Goal: Transaction & Acquisition: Register for event/course

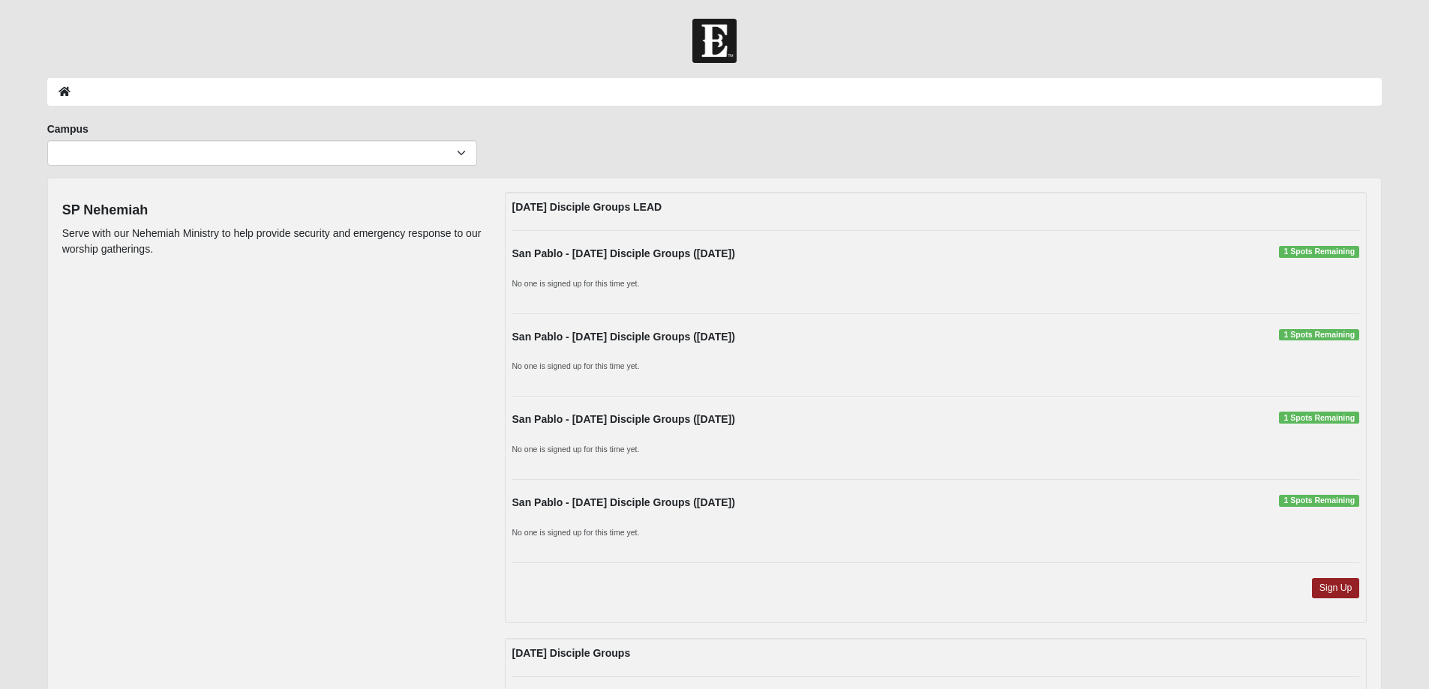
scroll to position [50, 0]
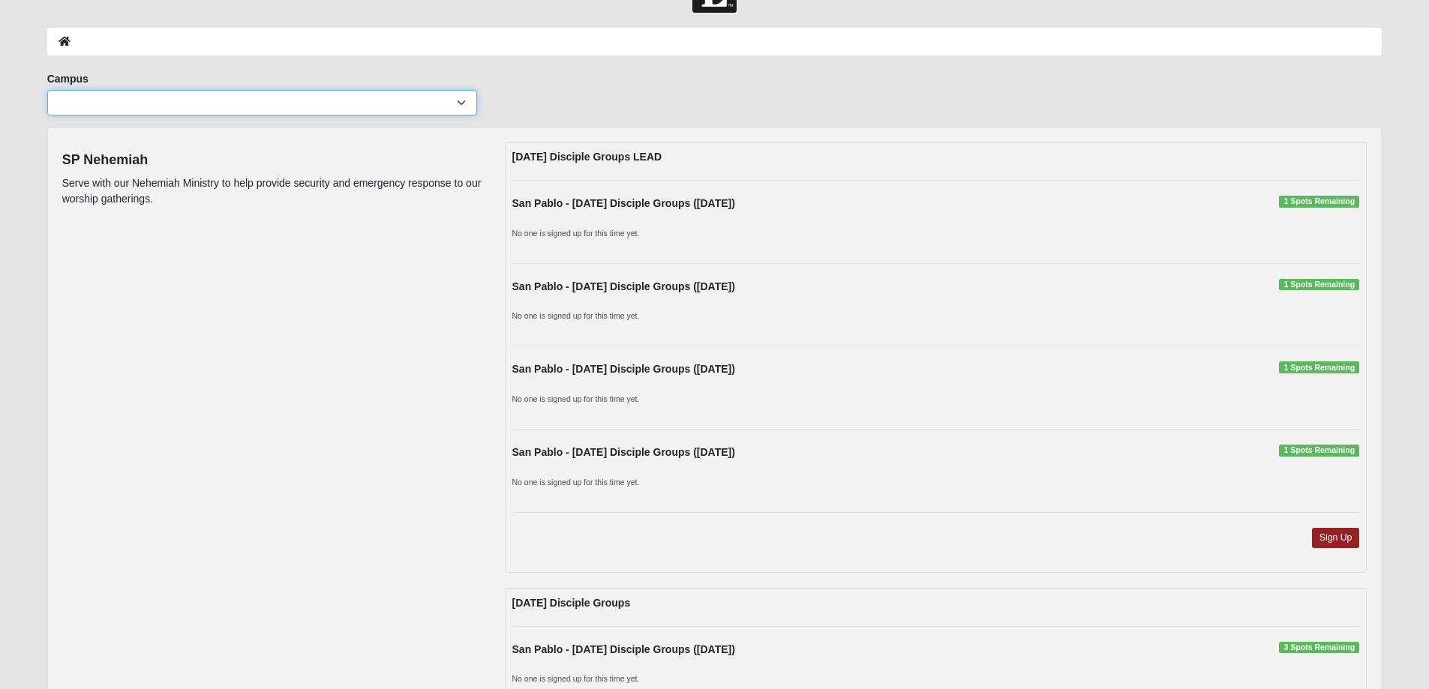
click at [436, 95] on select "[GEOGRAPHIC_DATA] [GEOGRAPHIC_DATA] (Coming Soon) Eleven22 Online [PERSON_NAME]…" at bounding box center [262, 102] width 430 height 25
select select "3"
click at [47, 90] on select "[GEOGRAPHIC_DATA] [GEOGRAPHIC_DATA] (Coming Soon) Eleven22 Online [PERSON_NAME]…" at bounding box center [262, 102] width 430 height 25
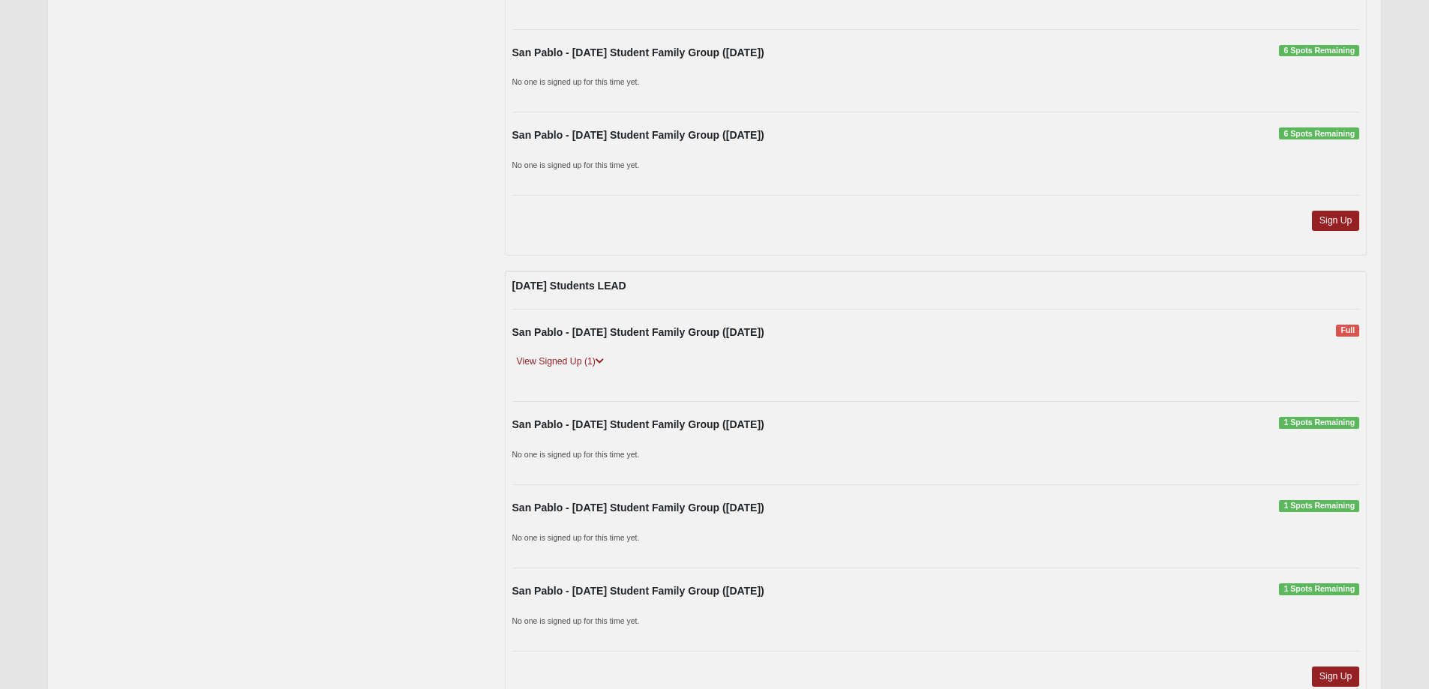
scroll to position [1750, 0]
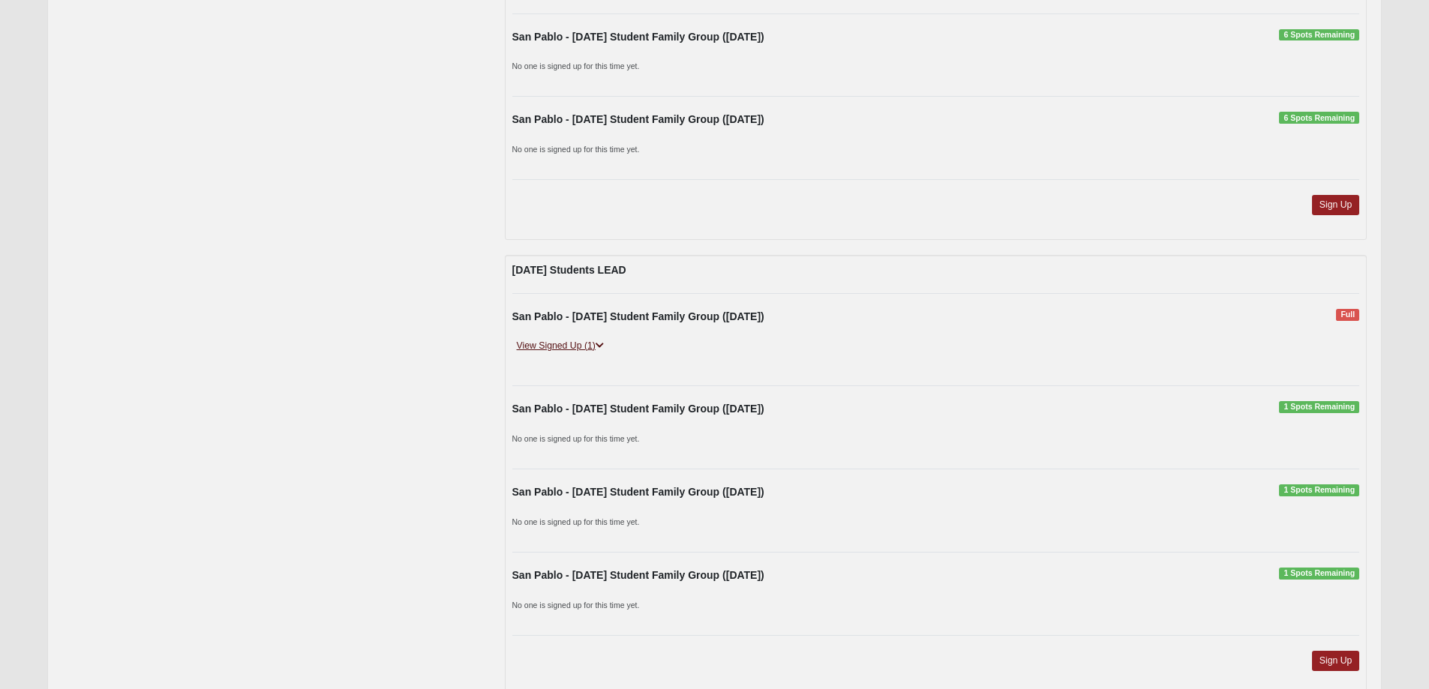
click at [577, 344] on link "View Signed Up (1)" at bounding box center [560, 346] width 96 height 16
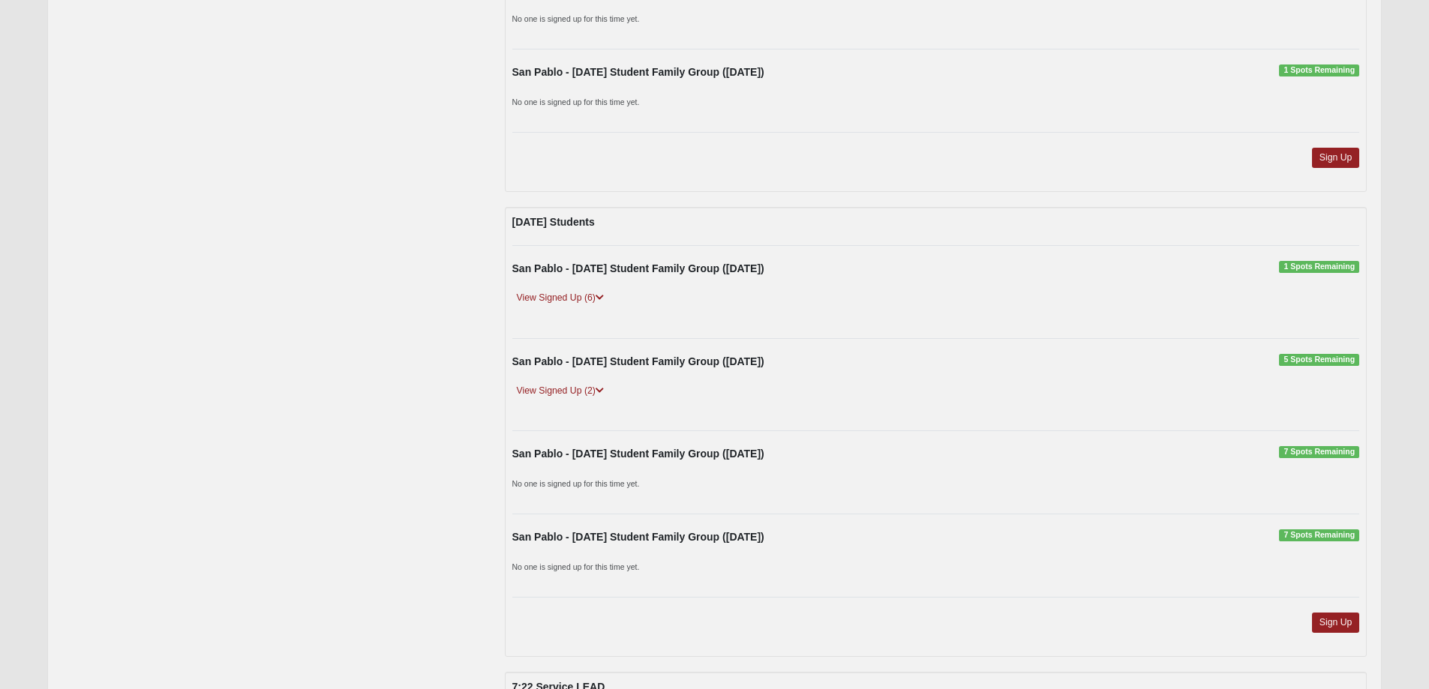
scroll to position [2349, 0]
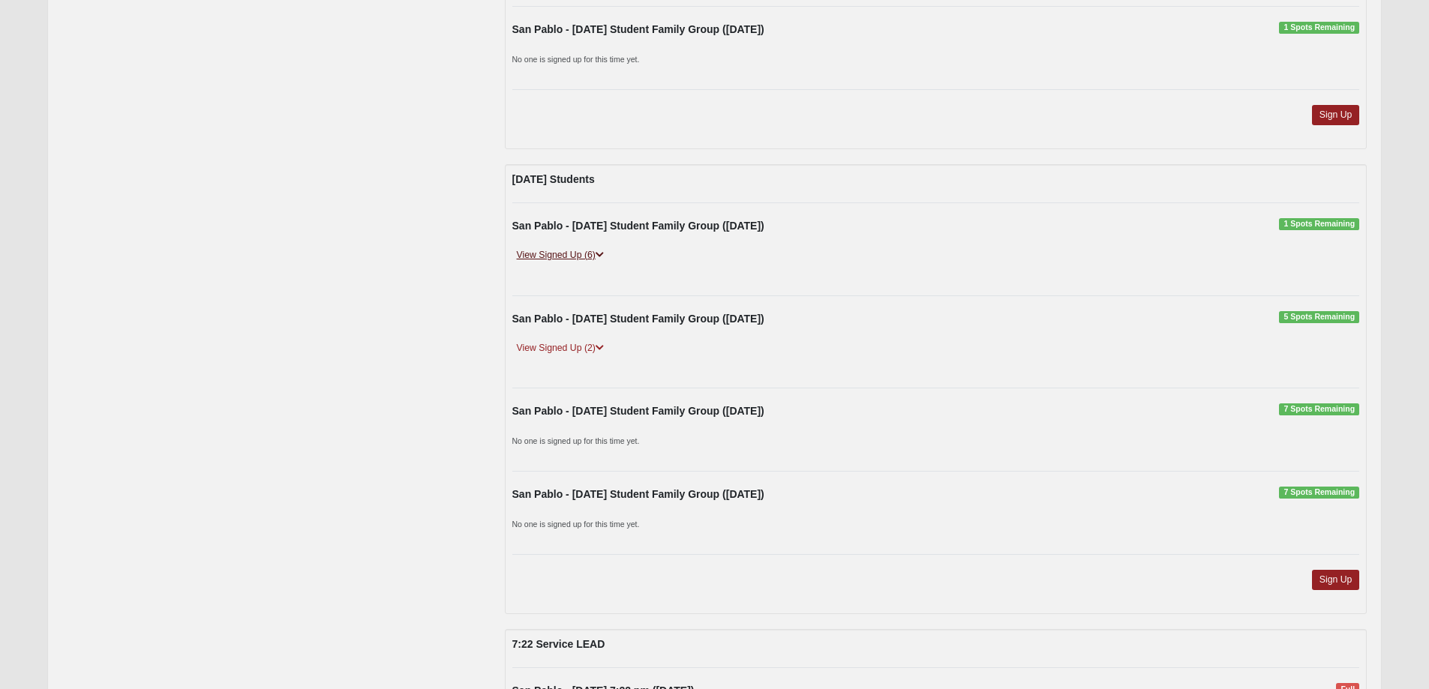
click at [565, 263] on link "View Signed Up (6)" at bounding box center [560, 255] width 96 height 16
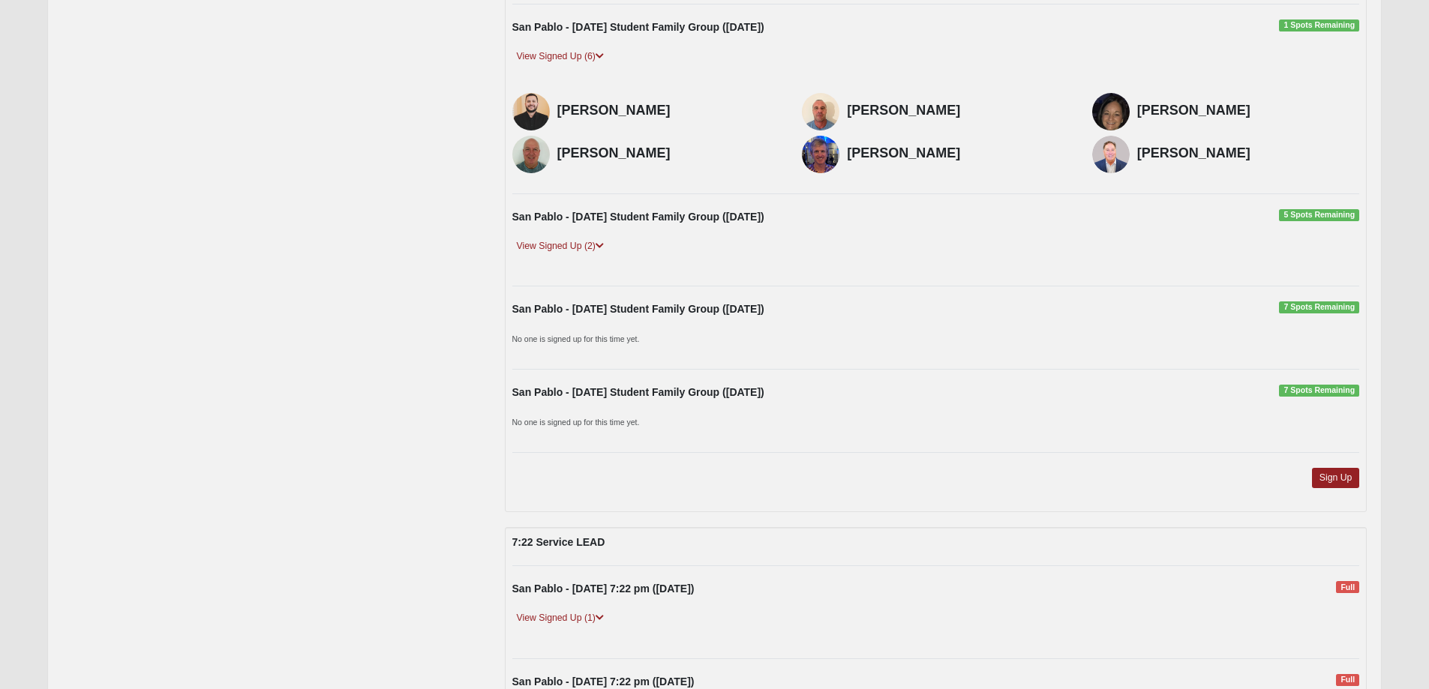
scroll to position [2550, 0]
click at [1344, 472] on link "Sign Up" at bounding box center [1336, 476] width 48 height 20
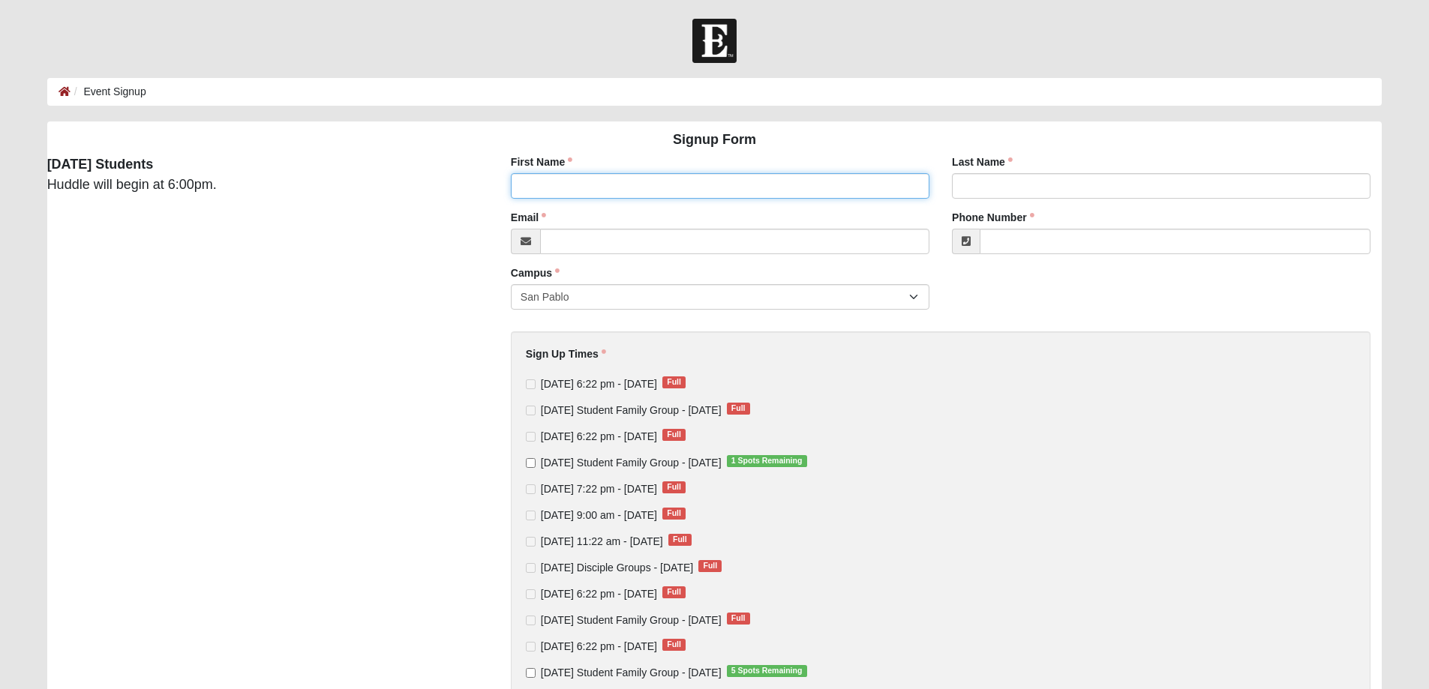
click at [568, 178] on input "First Name" at bounding box center [720, 185] width 418 height 25
type input "Ryan"
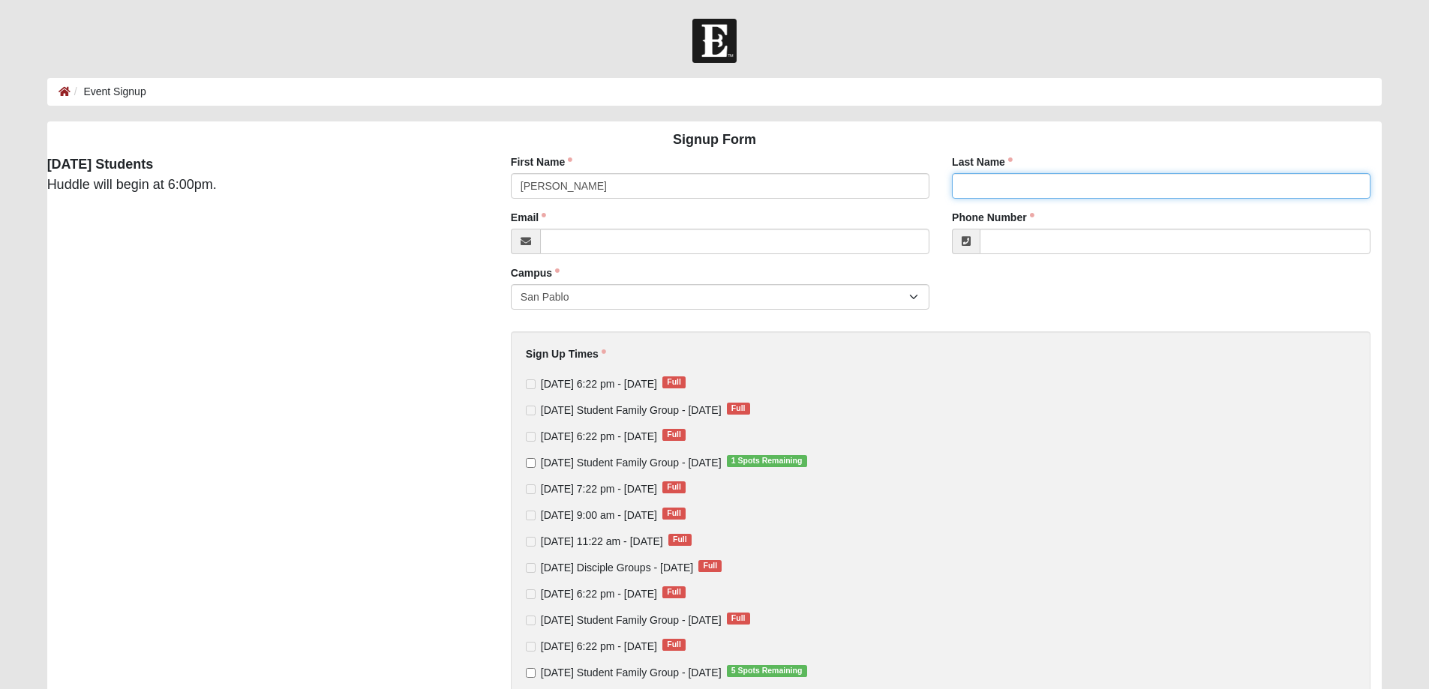
type input "Hawkins"
type input "bizcoh316@aol.com"
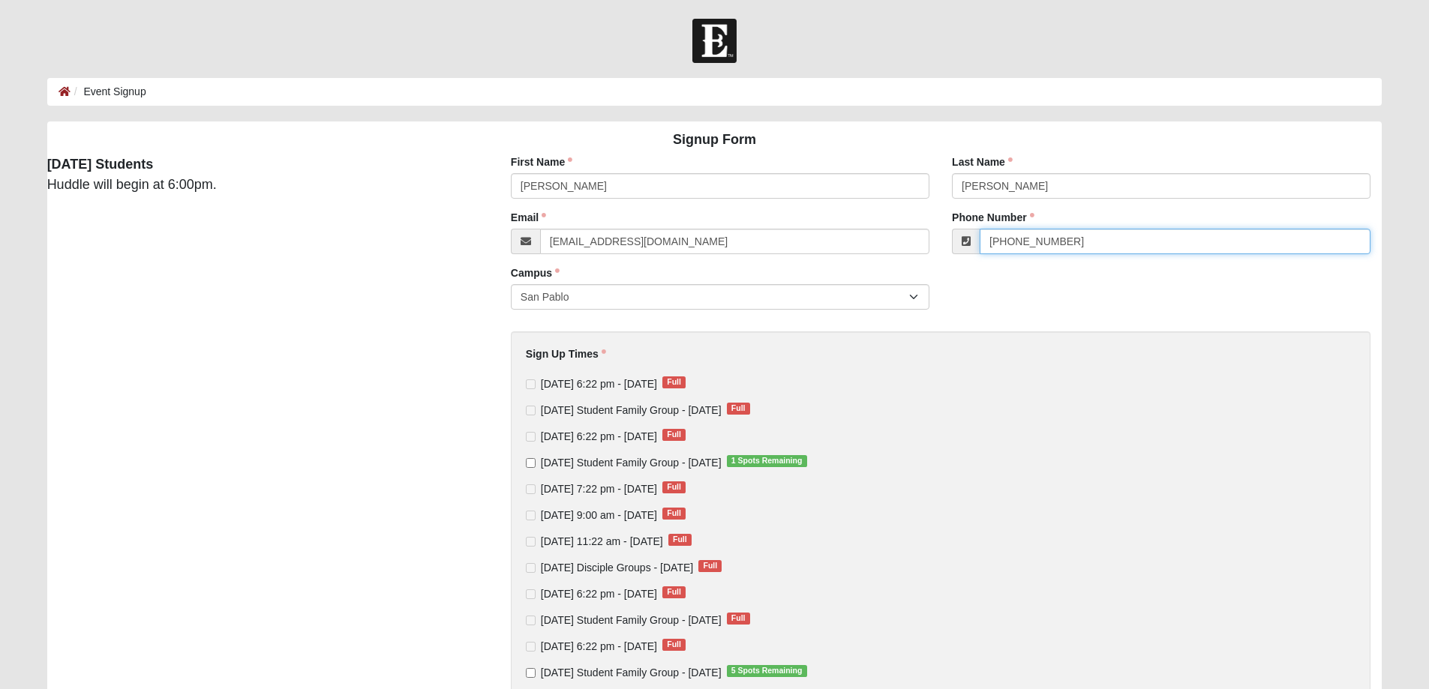
click at [1034, 238] on input "(904) 945-4321" at bounding box center [1174, 241] width 391 height 25
type input "(904) 233-1649"
click at [530, 465] on input "Wednesday Student Family Group - Oct 8 2025 1 Spots Remaining" at bounding box center [531, 463] width 10 height 10
checkbox input "true"
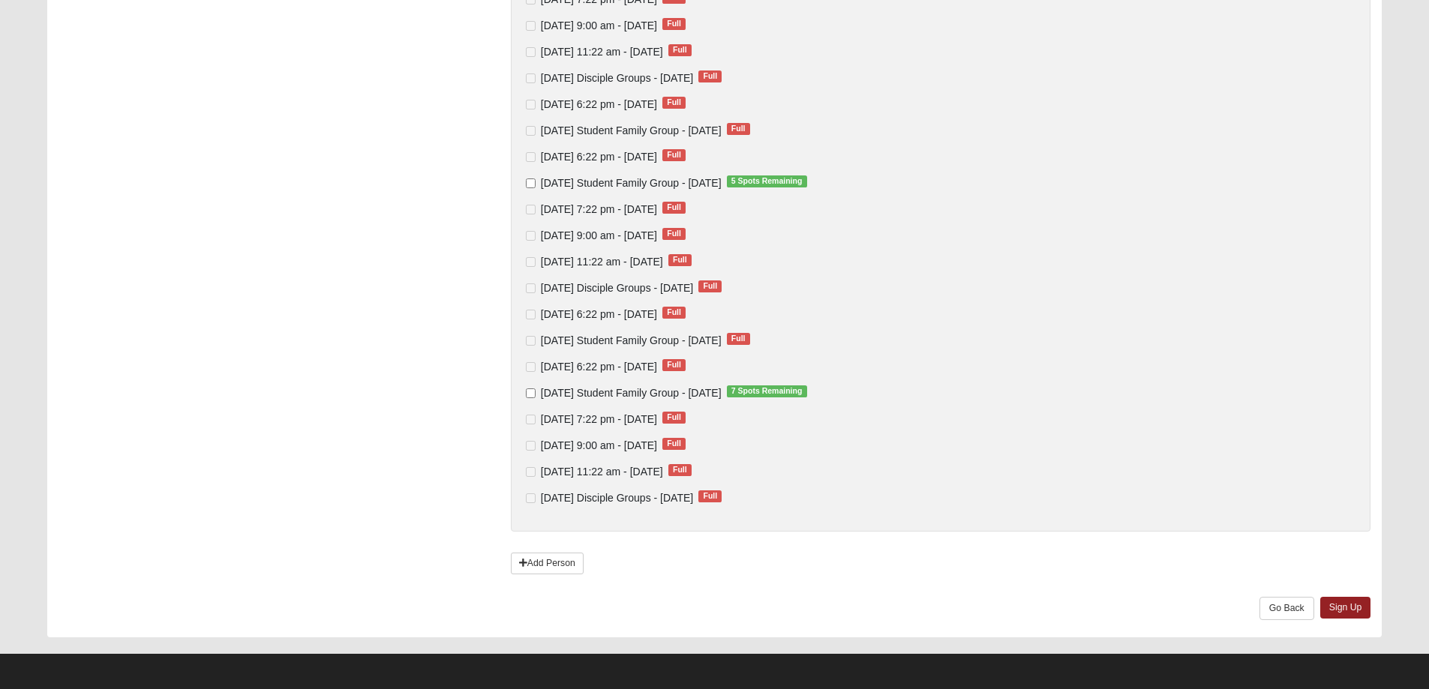
scroll to position [493, 0]
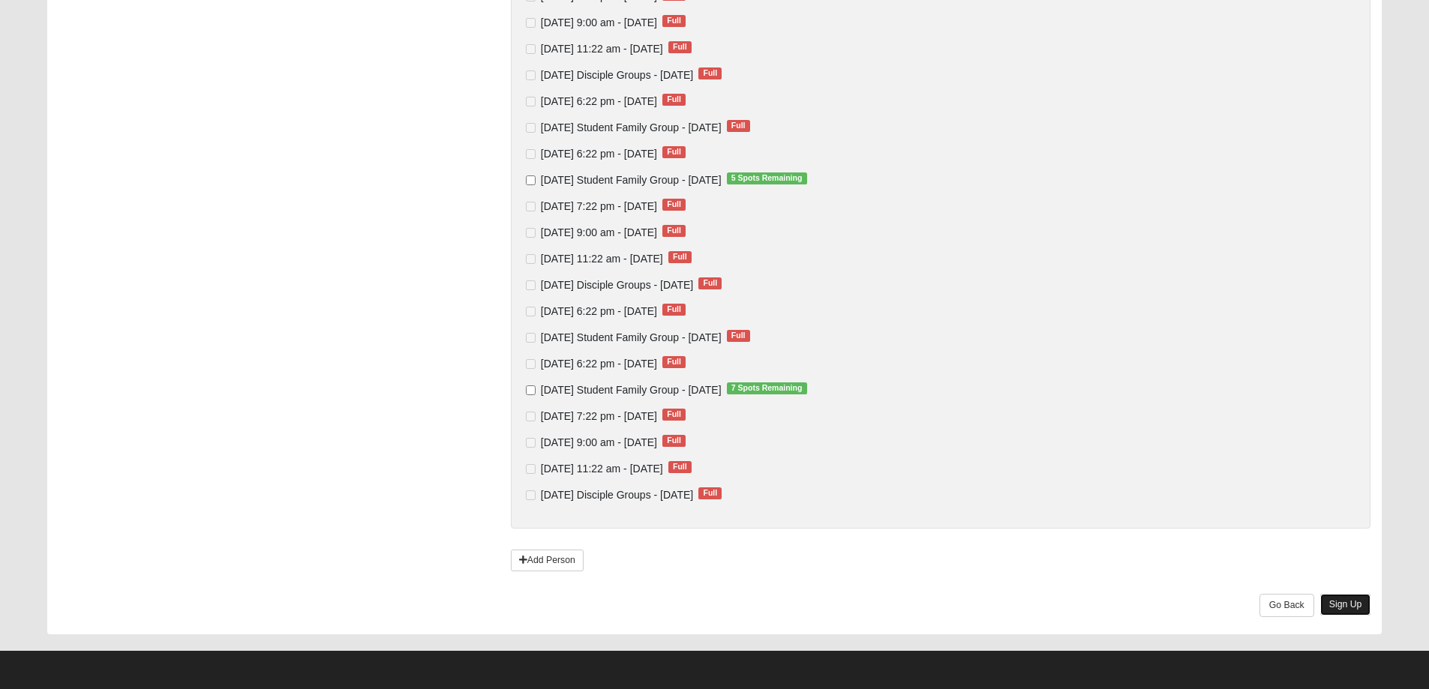
click at [1349, 598] on link "Sign Up" at bounding box center [1345, 605] width 51 height 22
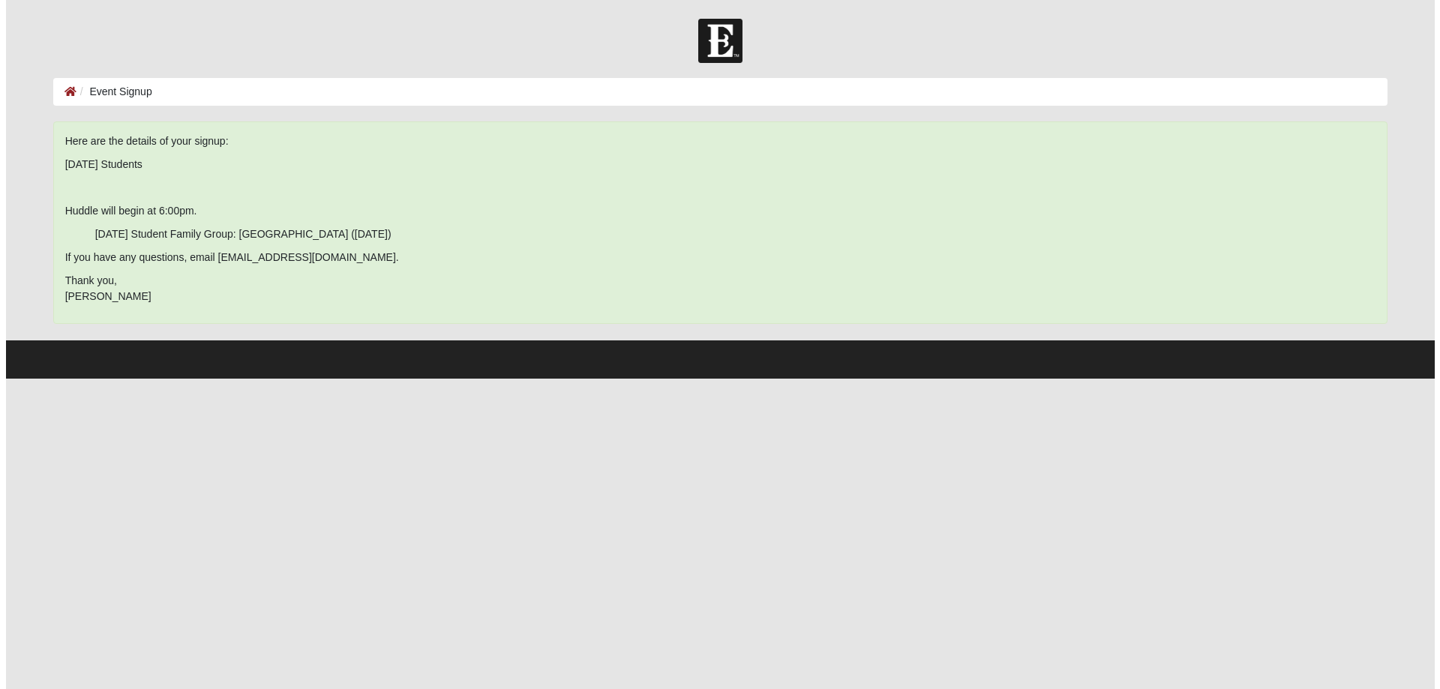
scroll to position [0, 0]
